Goal: Information Seeking & Learning: Learn about a topic

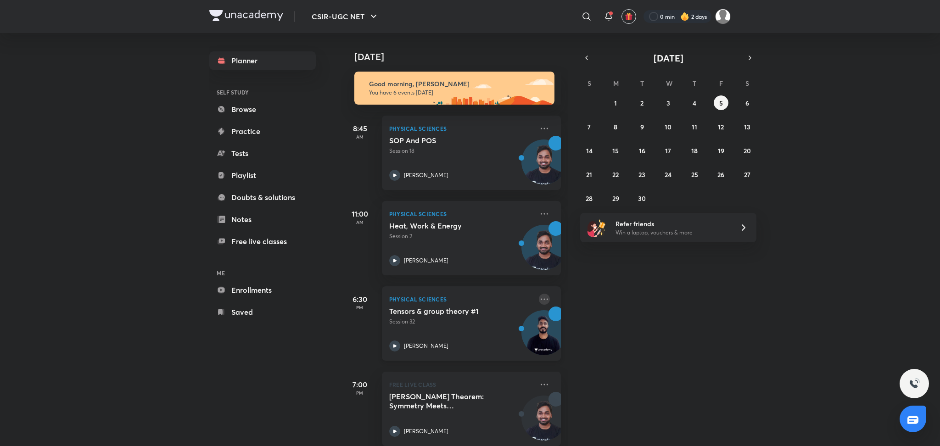
click at [539, 304] on icon at bounding box center [544, 299] width 11 height 11
click at [595, 341] on p "Go to course page" at bounding box center [605, 340] width 63 height 10
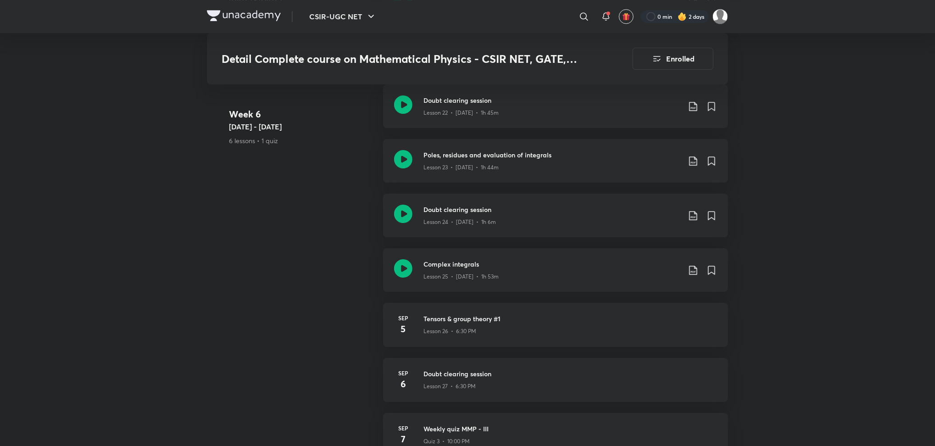
scroll to position [2006, 0]
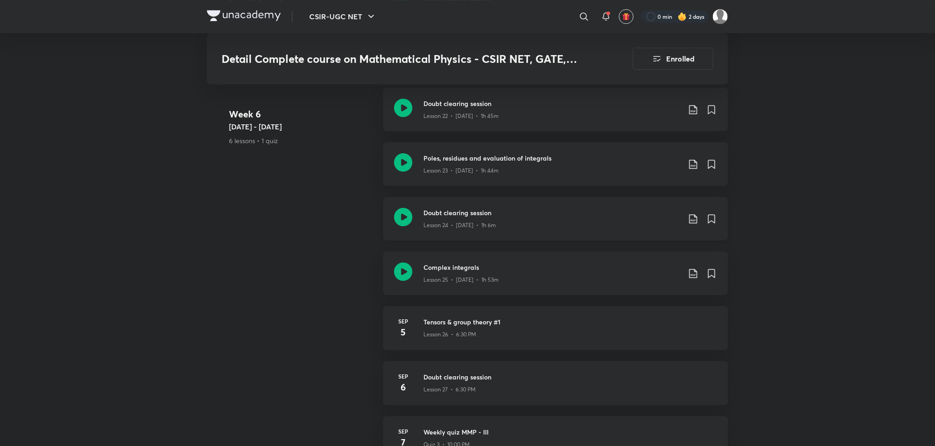
click at [401, 212] on icon at bounding box center [403, 217] width 18 height 18
